Goal: Information Seeking & Learning: Learn about a topic

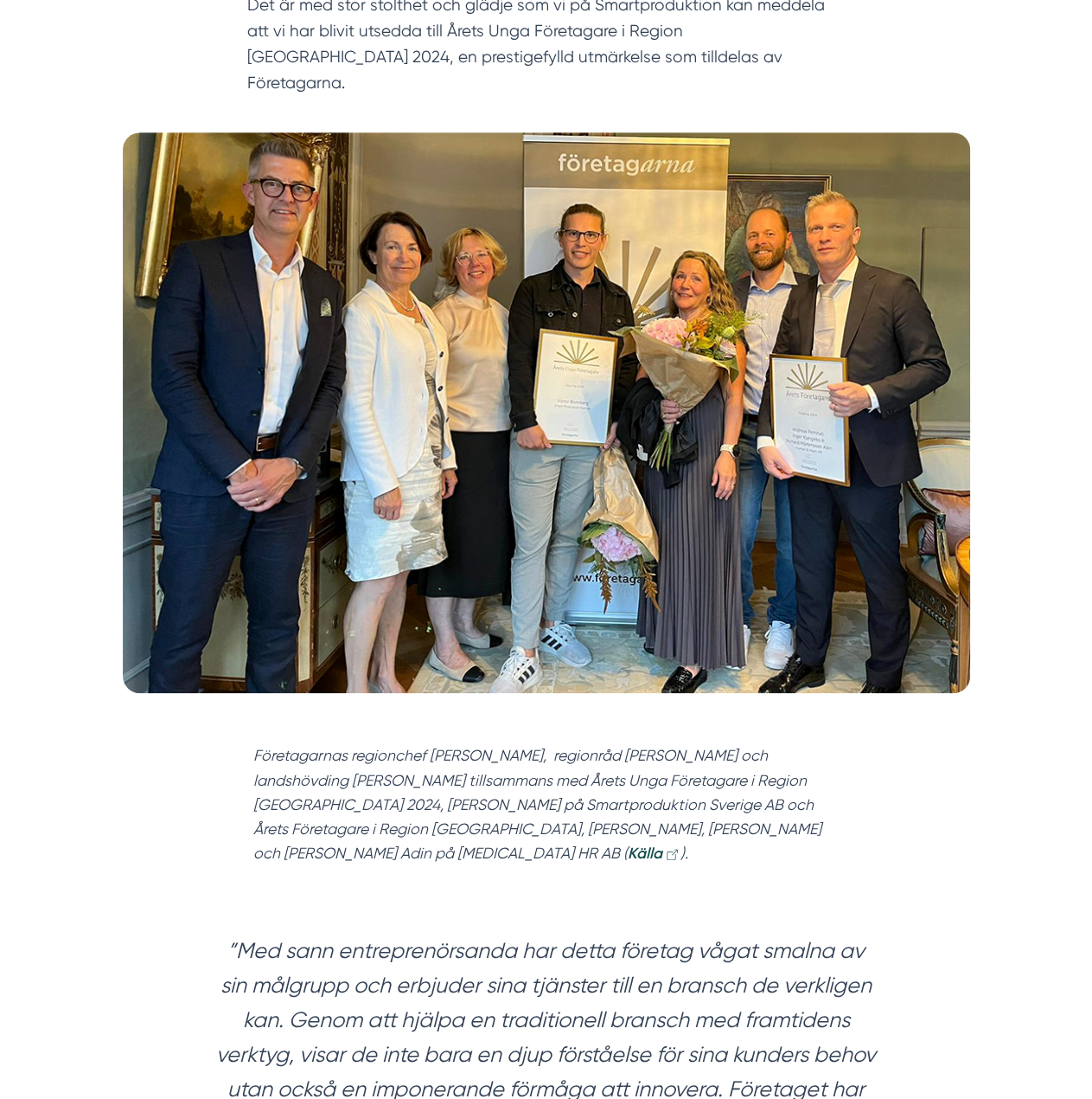
scroll to position [346, 0]
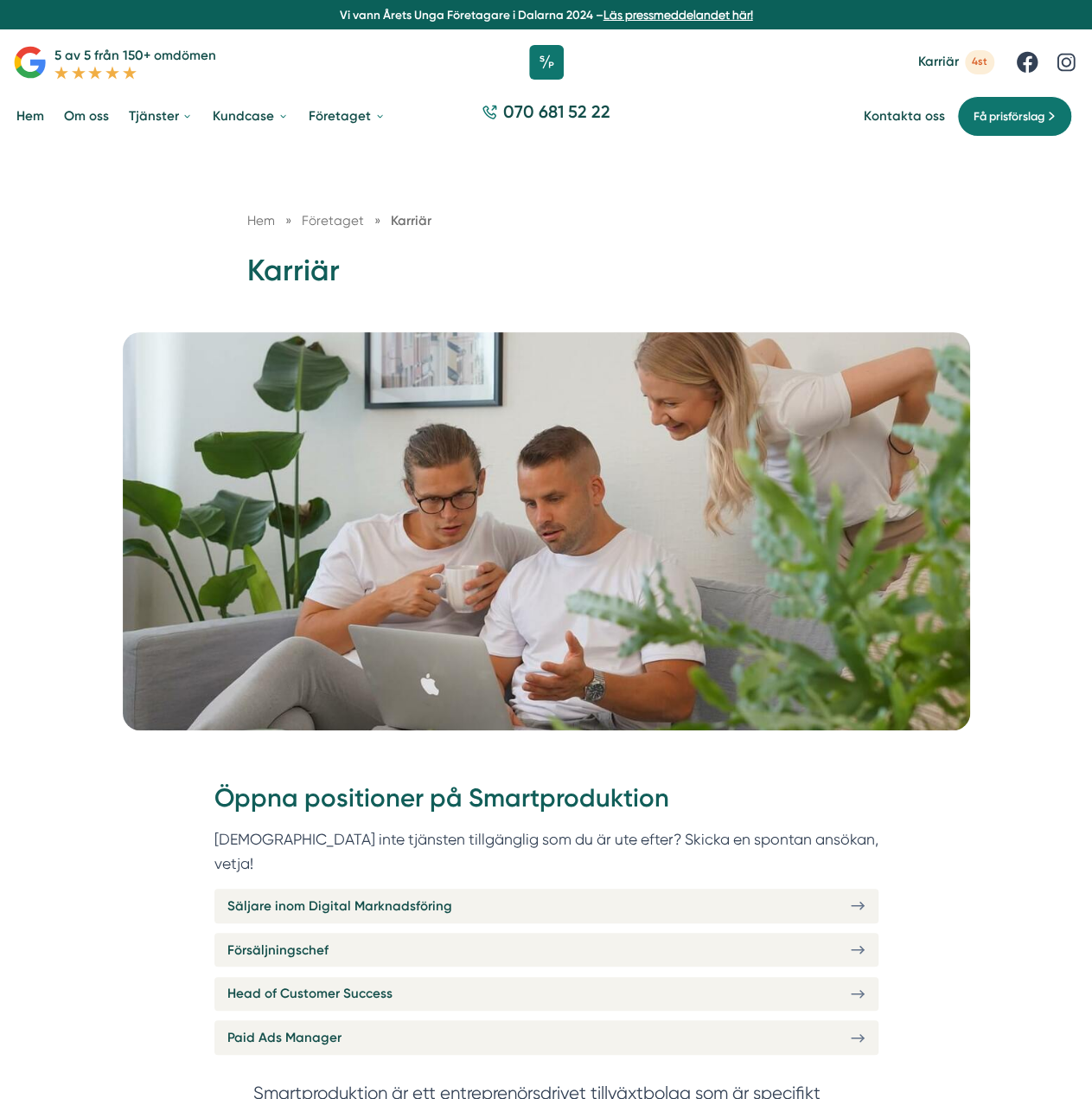
click at [87, 115] on link "Om oss" at bounding box center [87, 117] width 52 height 43
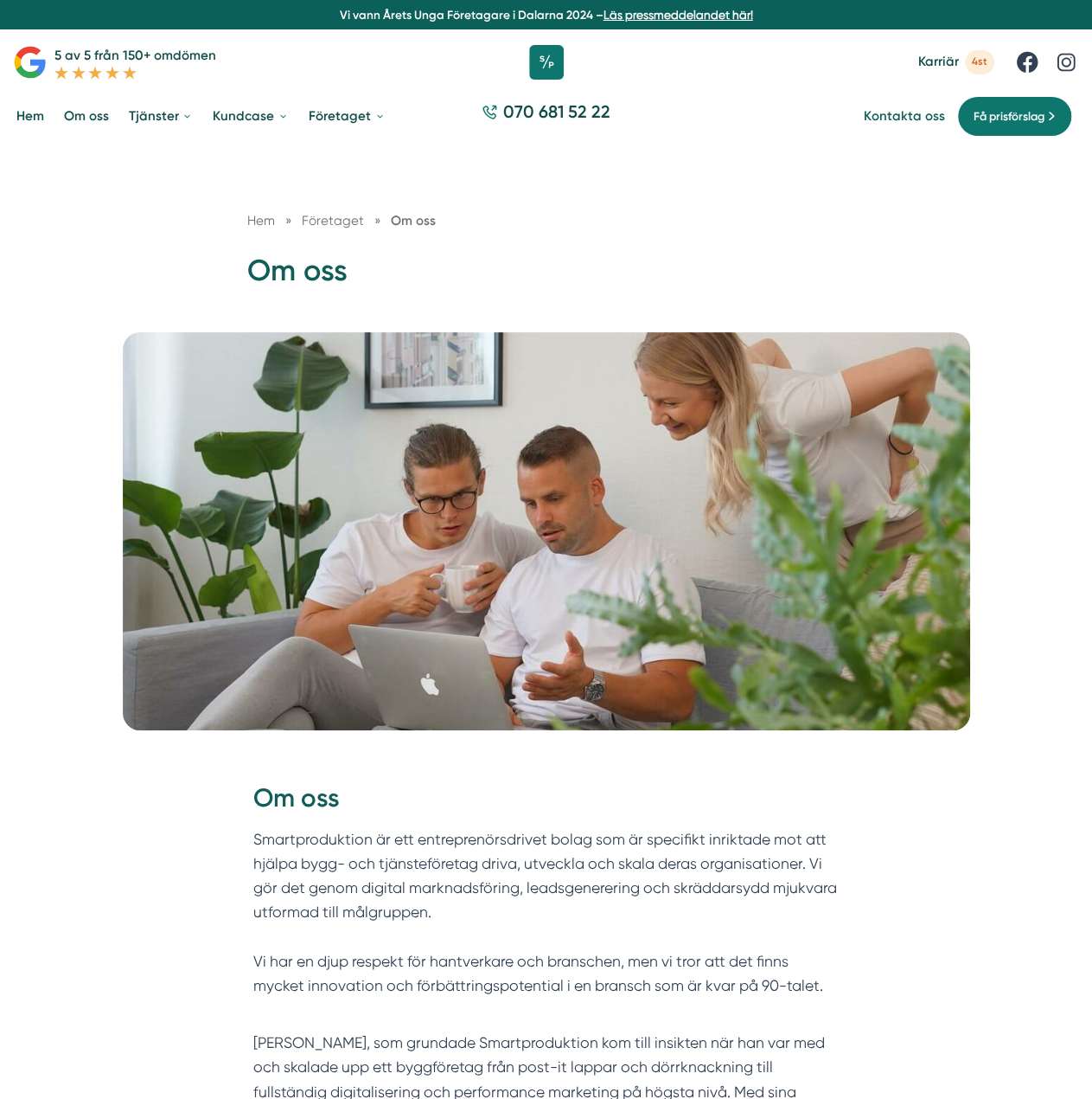
click at [917, 115] on link "Kontakta oss" at bounding box center [904, 117] width 80 height 17
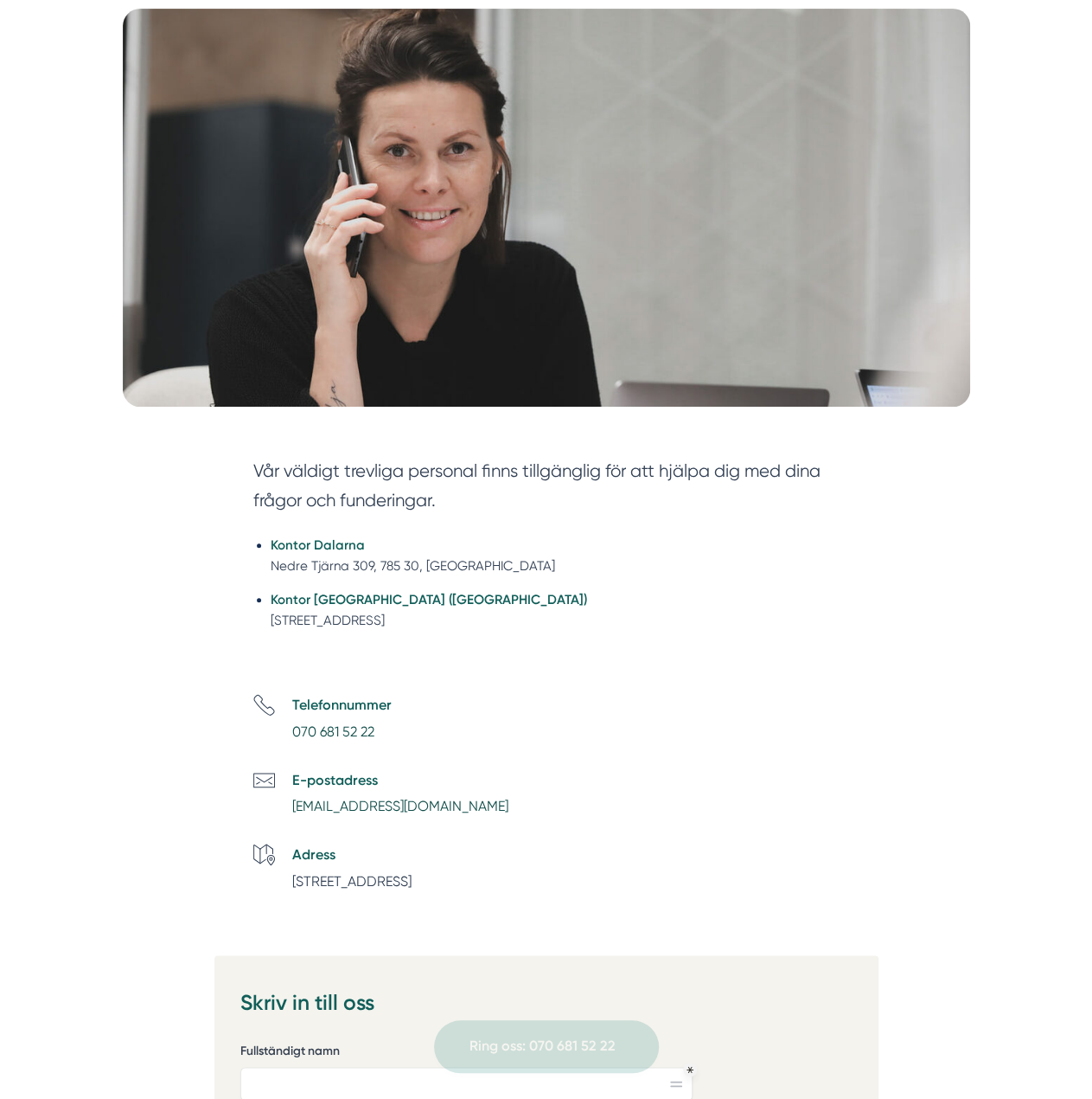
scroll to position [346, 0]
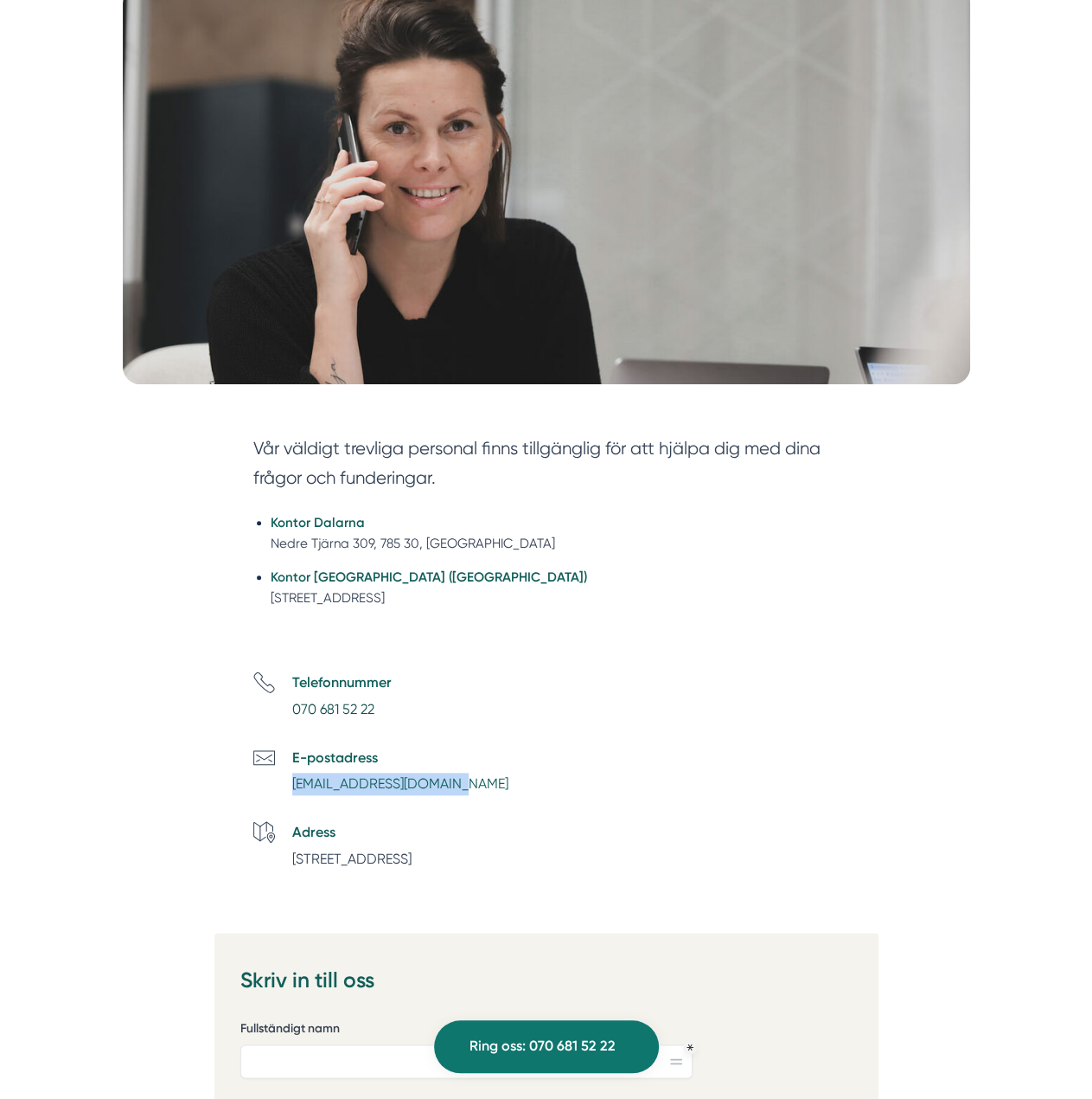
drag, startPoint x: 474, startPoint y: 783, endPoint x: 293, endPoint y: 787, distance: 181.0
click at [293, 787] on li "E-postadress info@smartproduktion.se" at bounding box center [566, 771] width 625 height 49
copy link "info@smartproduktion.se"
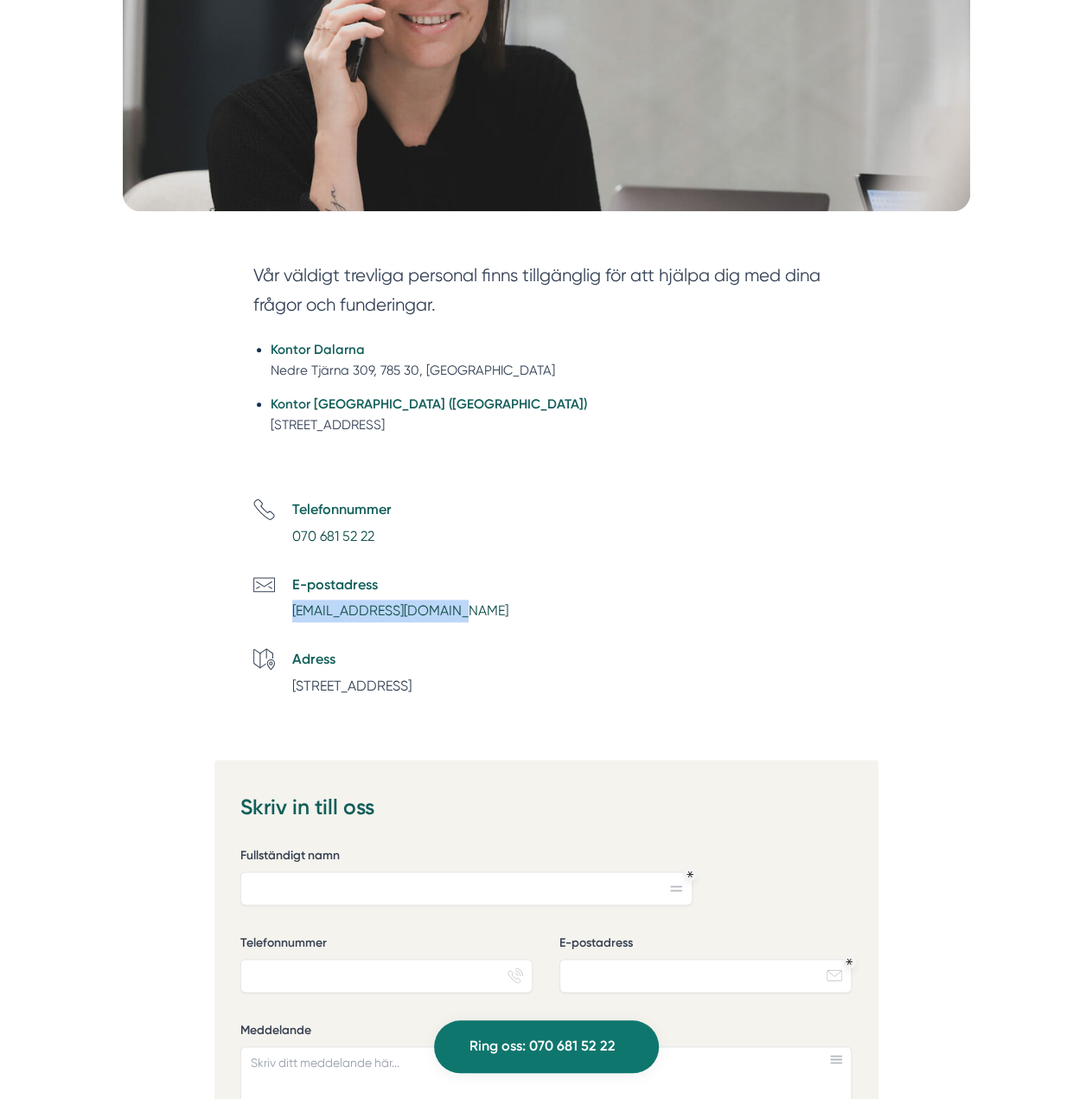
scroll to position [0, 0]
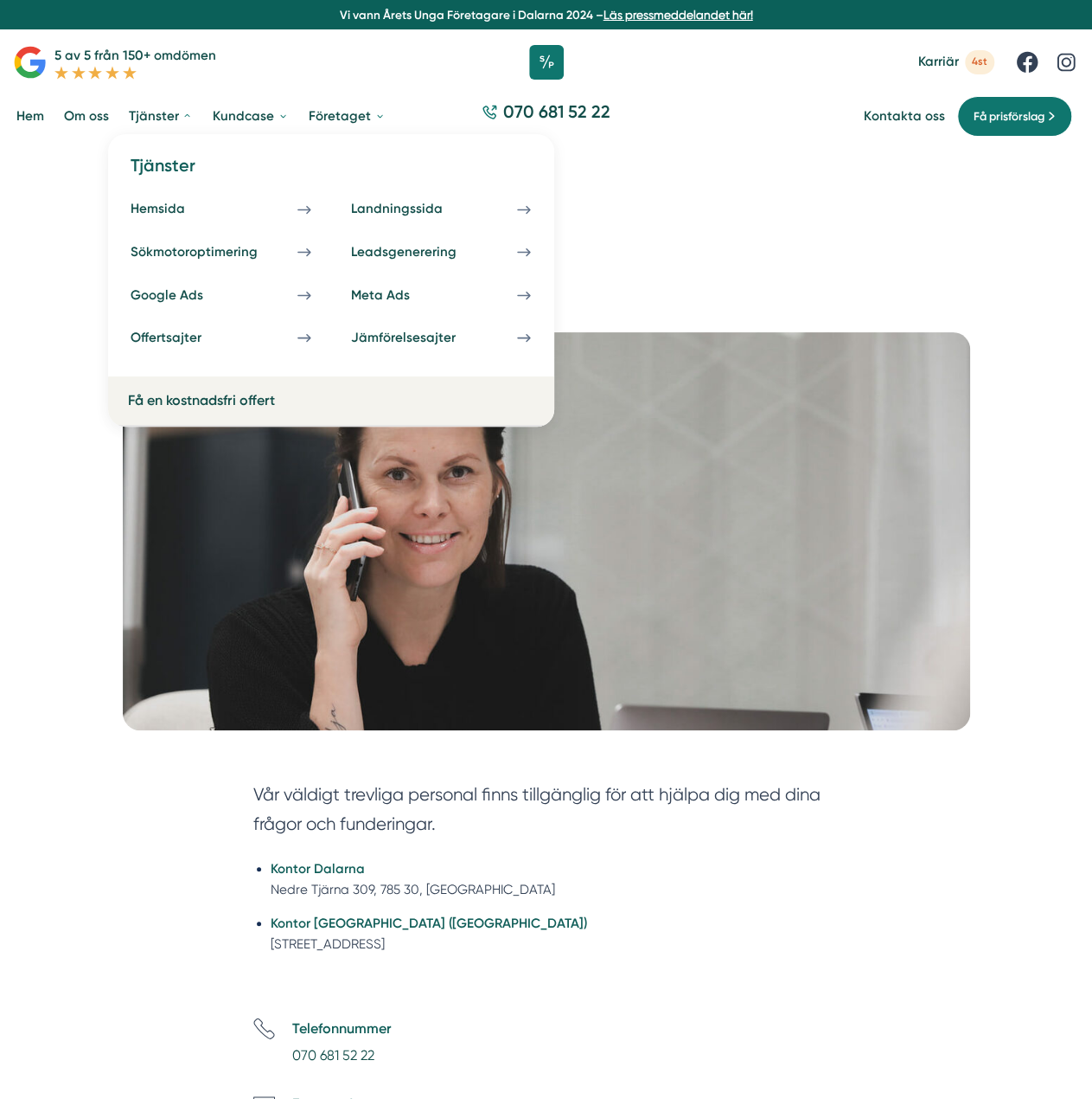
click at [154, 112] on link "Tjänster" at bounding box center [161, 117] width 71 height 43
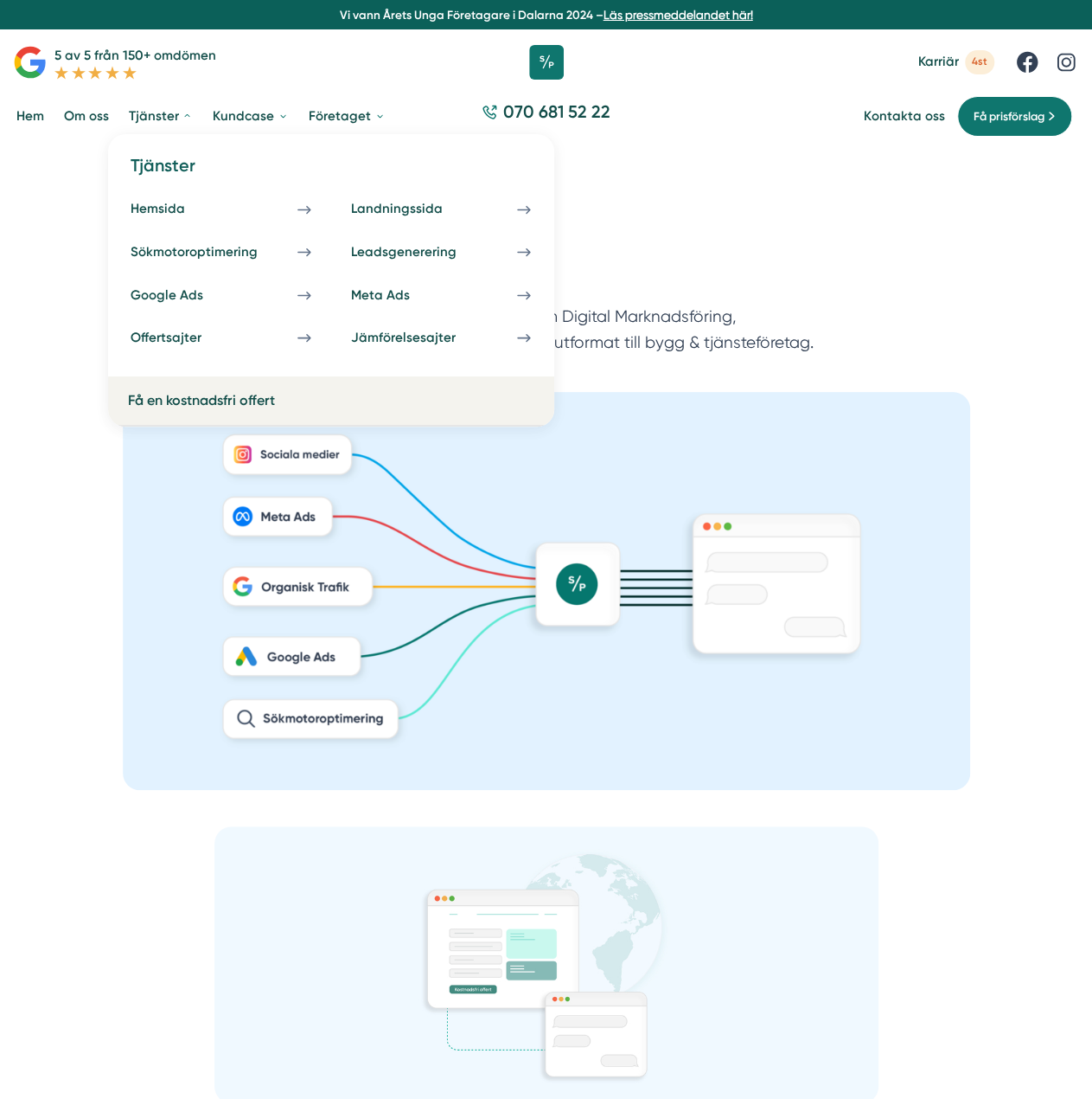
click at [151, 114] on link "Tjänster" at bounding box center [161, 117] width 71 height 43
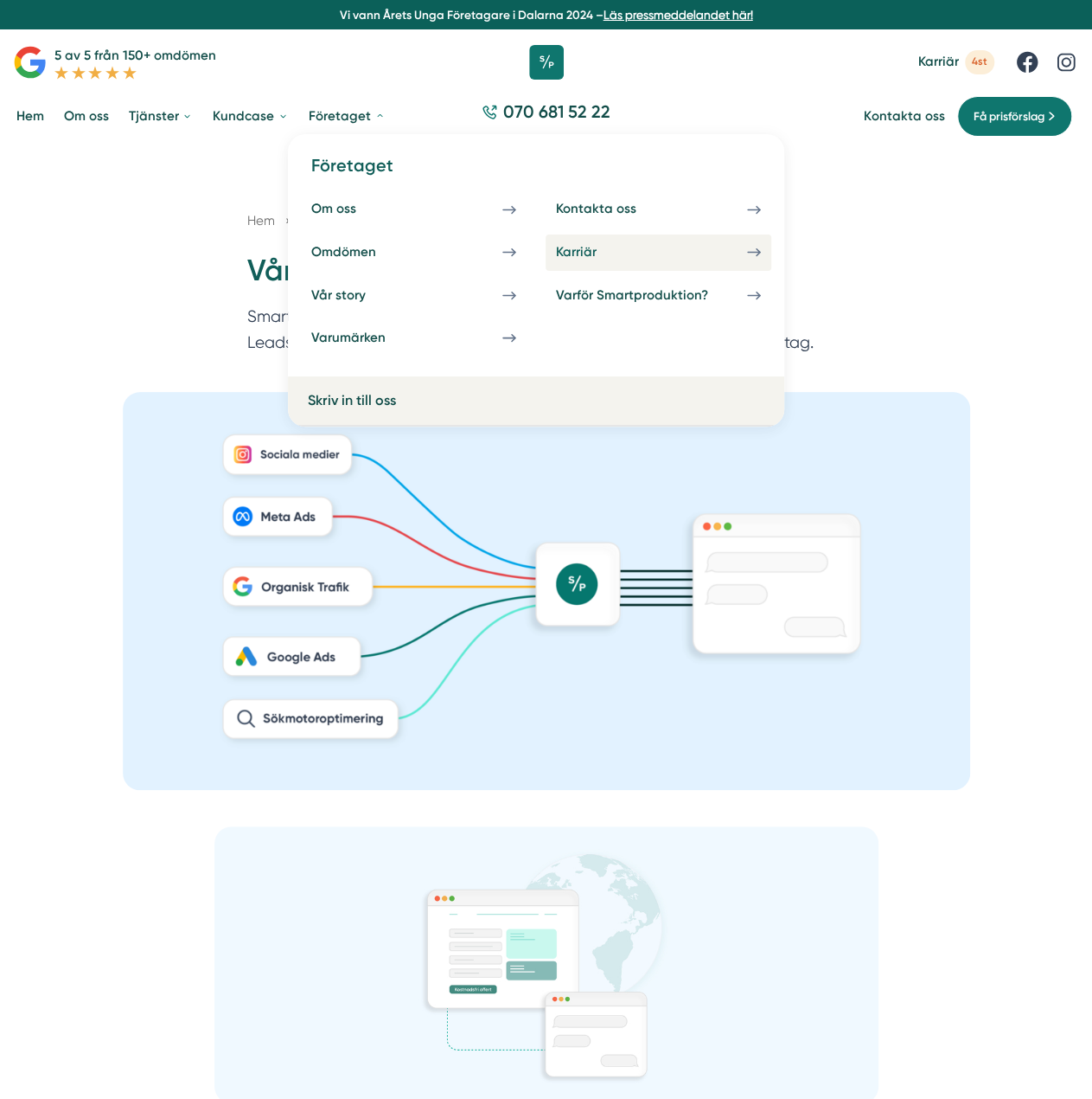
click at [569, 244] on div "Karriär" at bounding box center [596, 253] width 80 height 17
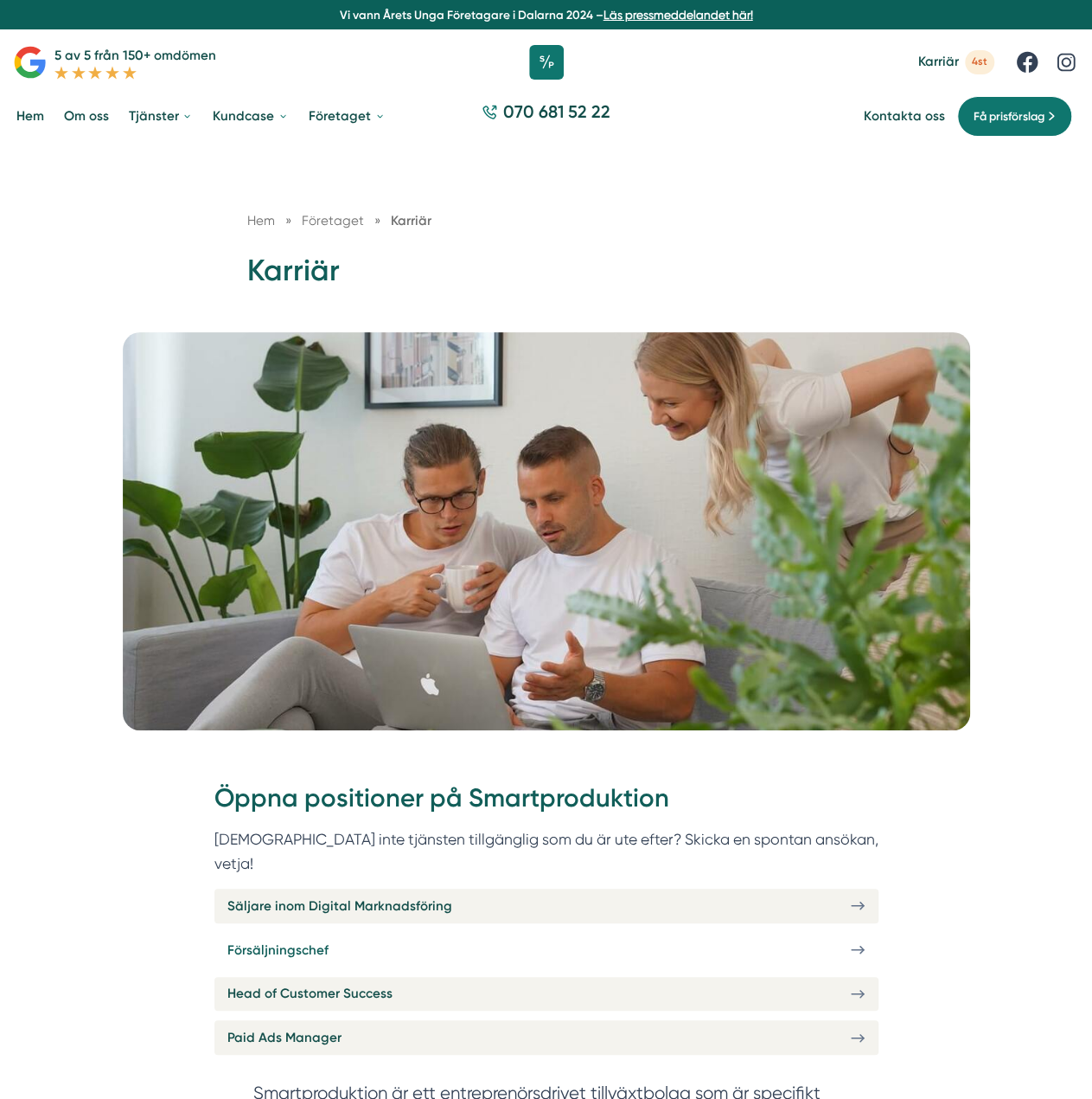
click at [303, 940] on span "Försäljningschef" at bounding box center [278, 950] width 101 height 21
